Goal: Task Accomplishment & Management: Use online tool/utility

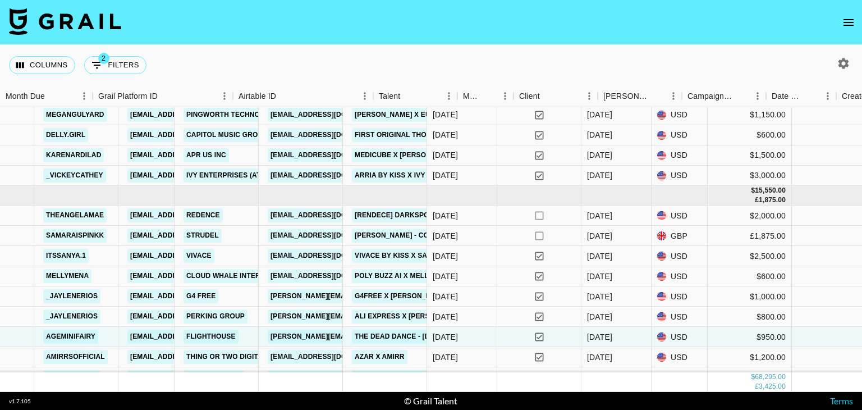
scroll to position [785, 0]
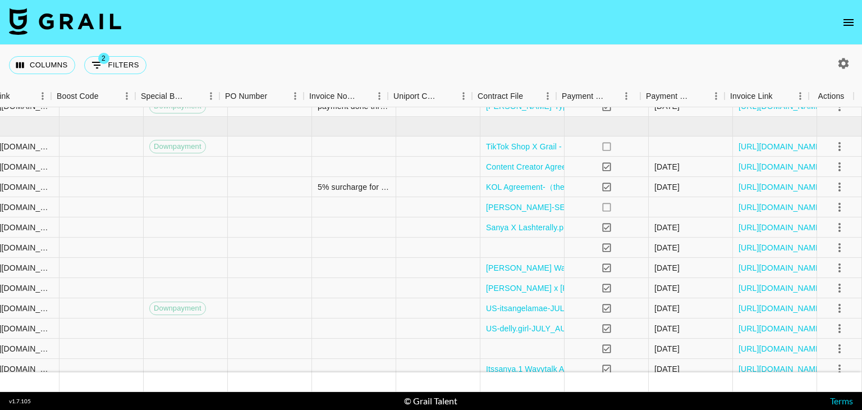
scroll to position [231, 1529]
click at [748, 147] on link "https://in.xero.com/yPH8L8xmNOD1Nte6RbXOQvgpDFKm0iuy2mHJrO6S" at bounding box center [781, 147] width 85 height 11
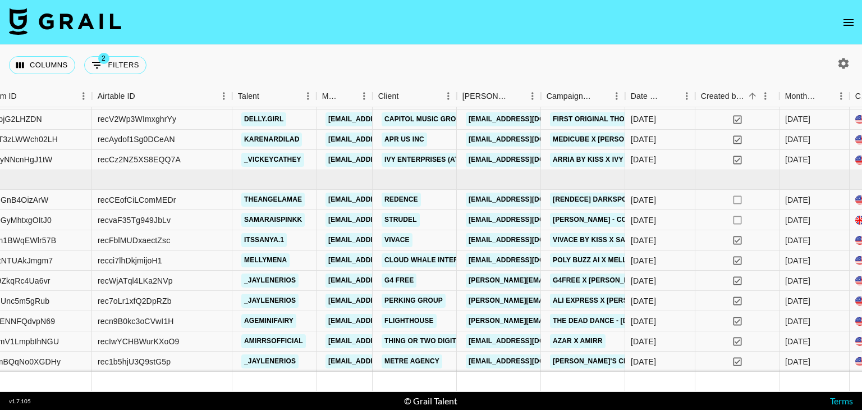
scroll to position [809, 0]
